Goal: Task Accomplishment & Management: Manage account settings

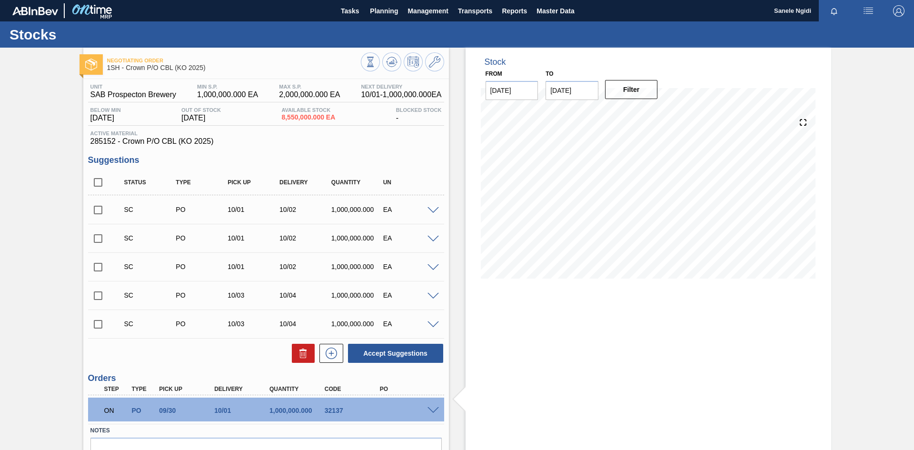
scroll to position [45, 0]
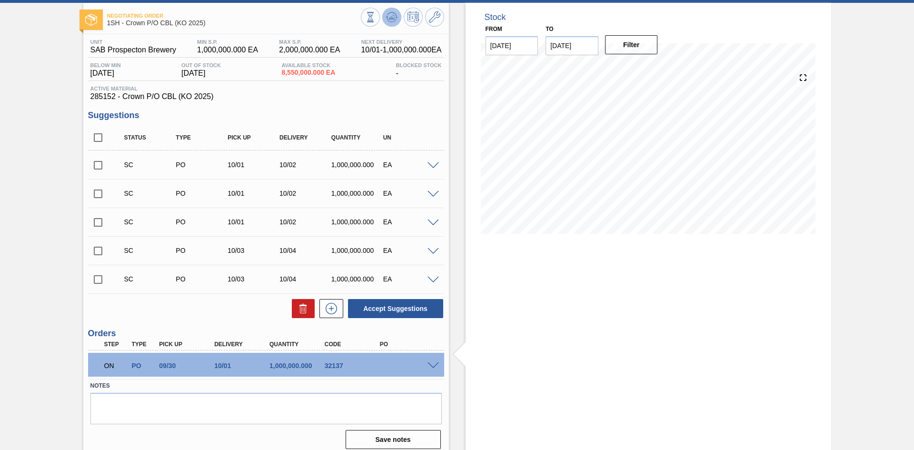
click at [391, 20] on icon at bounding box center [391, 16] width 11 height 11
click at [430, 363] on span at bounding box center [432, 365] width 11 height 7
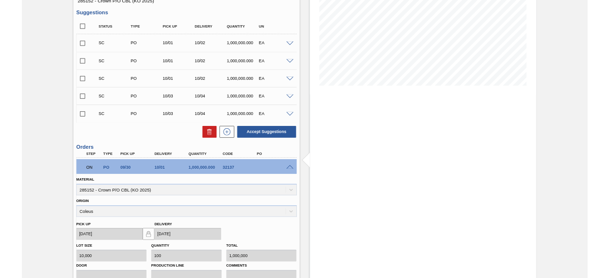
scroll to position [0, 0]
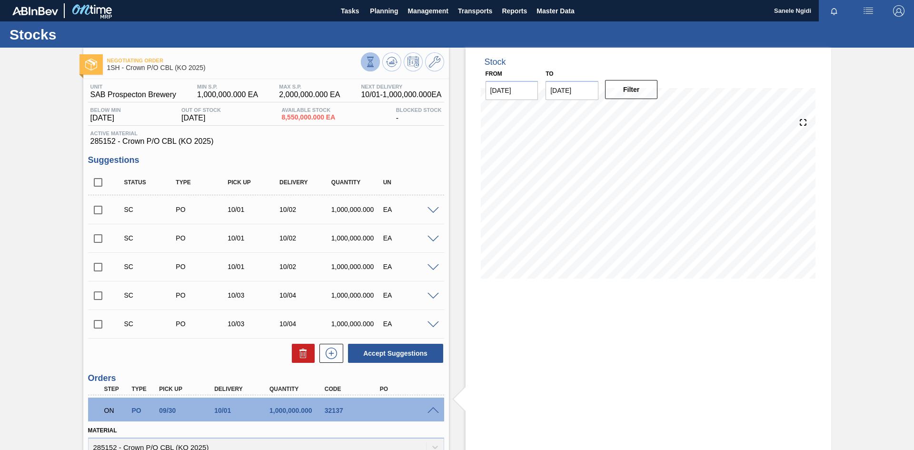
click at [369, 62] on icon at bounding box center [370, 62] width 10 height 10
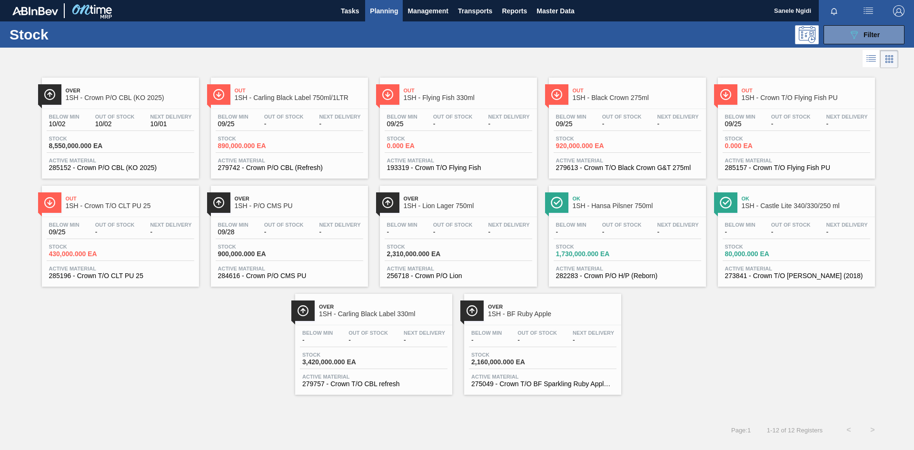
drag, startPoint x: 673, startPoint y: 331, endPoint x: 672, endPoint y: 321, distance: 10.5
click at [673, 331] on div "Over 1SH - Crown P/O CBL (KO 2025) Below Min 10/02 Out Of Stock 10/02 Next Deli…" at bounding box center [457, 232] width 914 height 324
click at [384, 11] on span "Planning" at bounding box center [384, 10] width 28 height 11
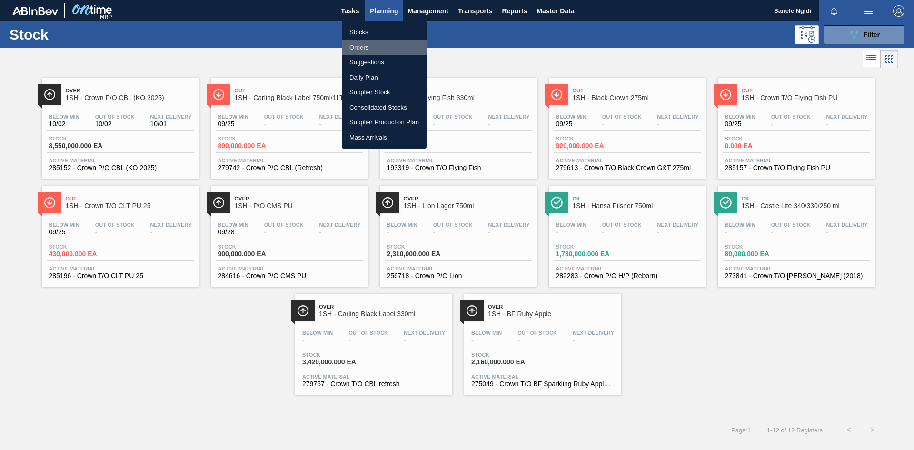
click at [372, 48] on li "Orders" at bounding box center [384, 47] width 85 height 15
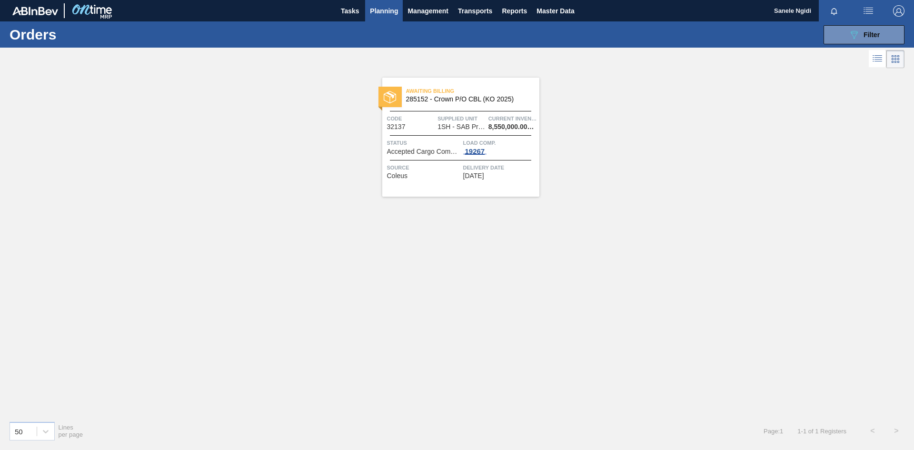
click at [474, 148] on div "19267" at bounding box center [475, 152] width 24 height 8
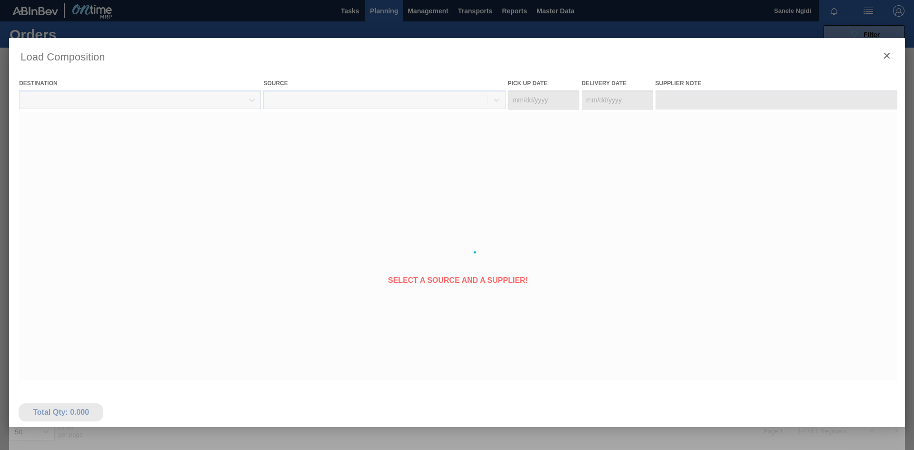
type Date "[DATE]"
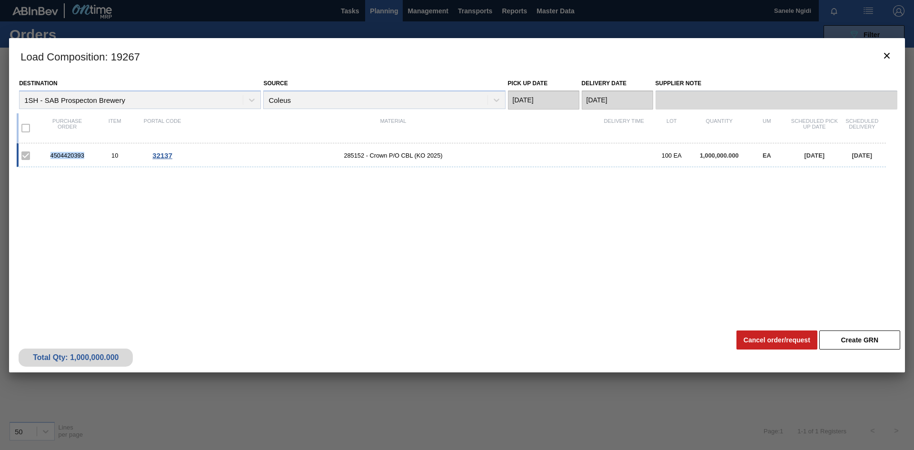
drag, startPoint x: 87, startPoint y: 153, endPoint x: 52, endPoint y: 154, distance: 34.7
click at [52, 154] on div "4504420393" at bounding box center [67, 155] width 48 height 7
copy div "4504420393"
click at [482, 408] on div "Load Composition : 19267 Destination 1SH - SAB Prospecton Brewery Source Coleus…" at bounding box center [456, 252] width 895 height 428
